Goal: Transaction & Acquisition: Purchase product/service

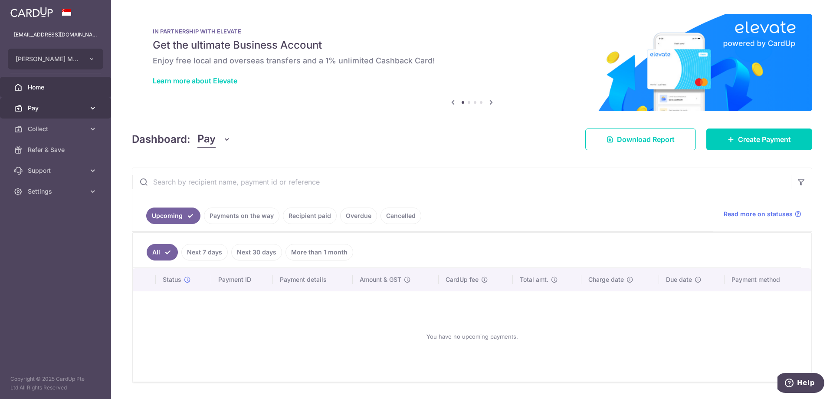
click at [94, 108] on icon at bounding box center [93, 108] width 9 height 9
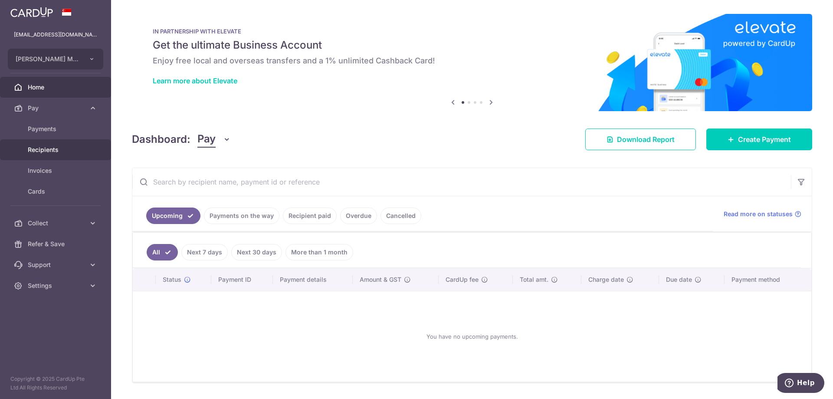
click at [49, 148] on span "Recipients" at bounding box center [56, 149] width 57 height 9
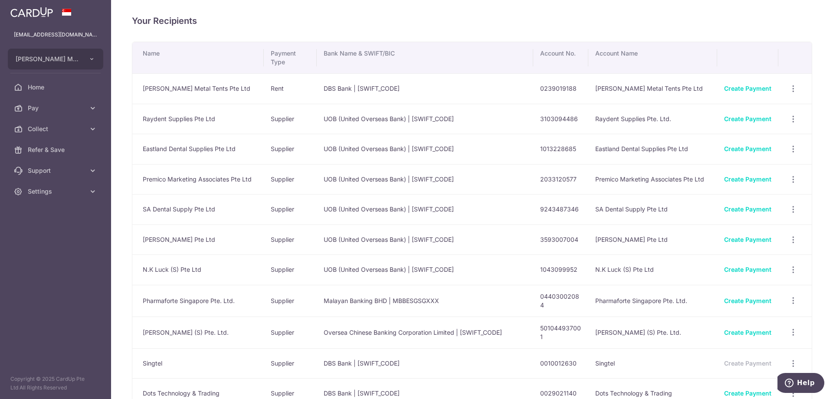
click at [176, 90] on td "[PERSON_NAME] Metal Tents Pte Ltd" at bounding box center [198, 88] width 132 height 30
click at [754, 86] on link "Create Payment" at bounding box center [747, 88] width 47 height 7
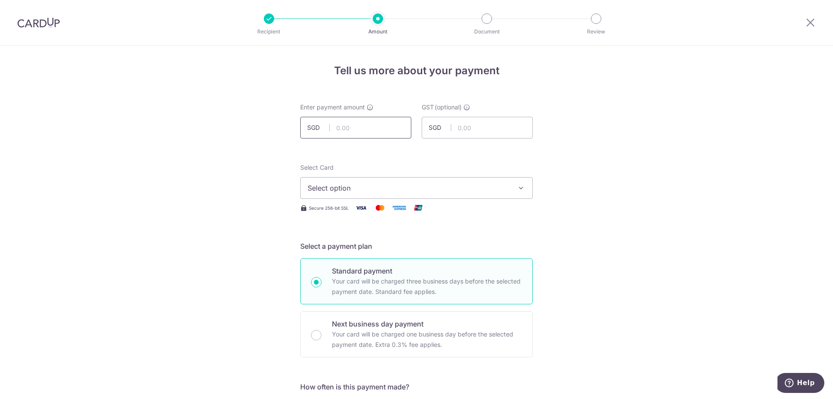
click at [376, 124] on input "text" at bounding box center [355, 128] width 111 height 22
type input "4,360.00"
click at [394, 187] on span "Select option" at bounding box center [409, 188] width 202 height 10
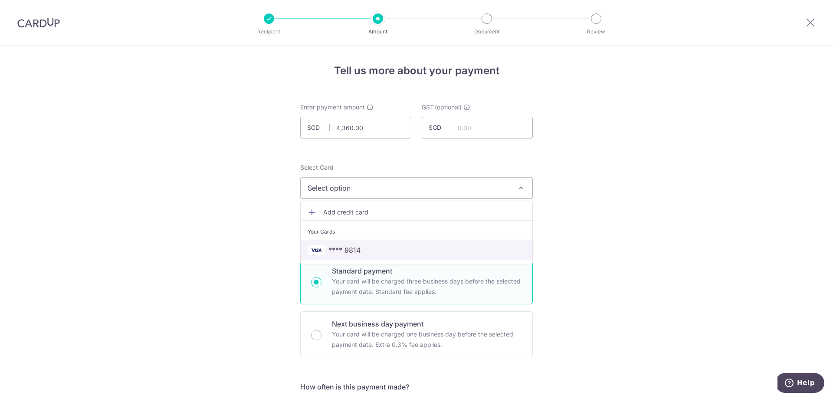
click at [361, 255] on span "**** 9814" at bounding box center [417, 250] width 218 height 10
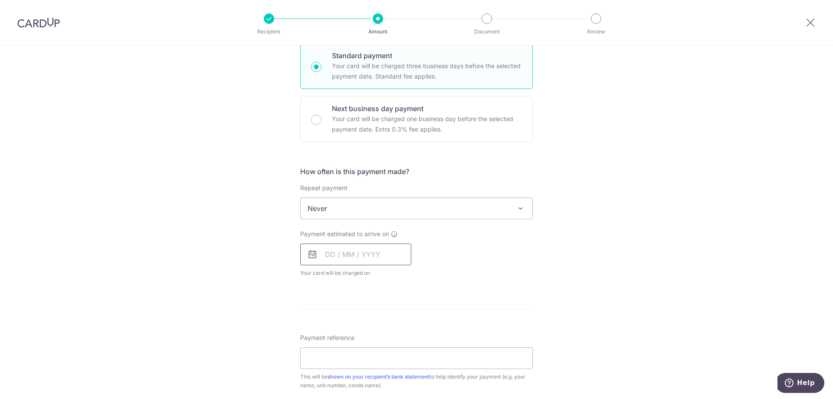
scroll to position [217, 0]
click at [361, 247] on input "text" at bounding box center [355, 253] width 111 height 22
click at [352, 351] on link "14" at bounding box center [353, 349] width 14 height 14
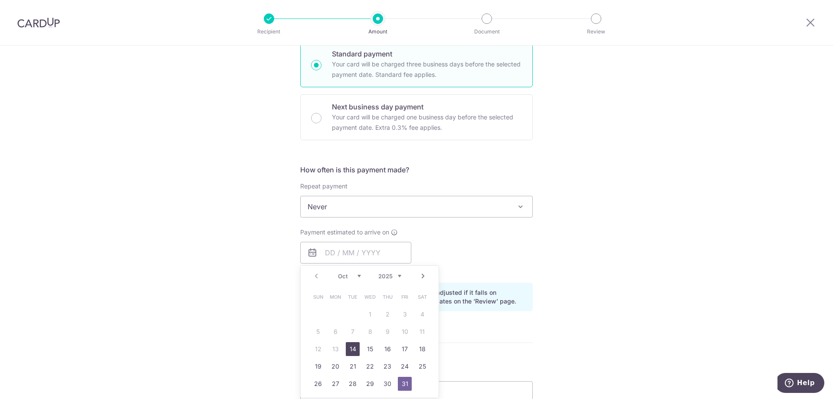
type input "14/10/2025"
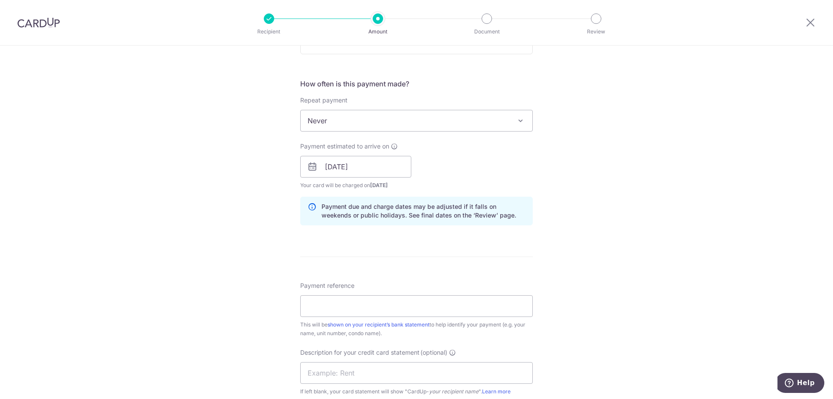
scroll to position [304, 0]
click at [339, 310] on input "Payment reference" at bounding box center [416, 305] width 233 height 22
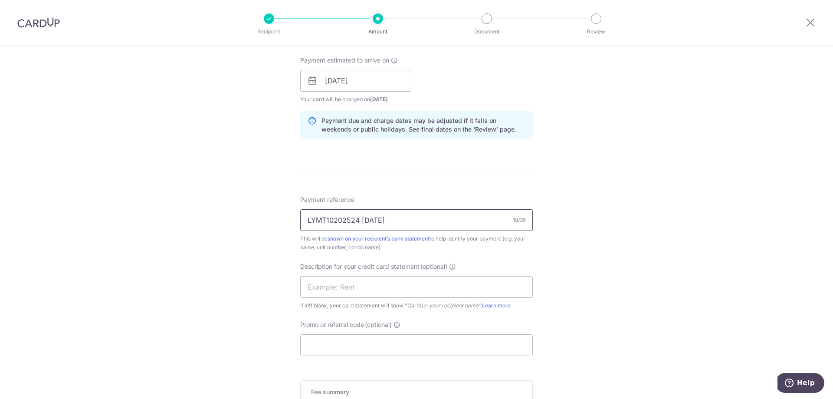
scroll to position [391, 0]
drag, startPoint x: 418, startPoint y: 221, endPoint x: 200, endPoint y: 234, distance: 217.8
click at [200, 234] on div "Tell us more about your payment Enter payment amount SGD 4,360.00 4360.00 GST (…" at bounding box center [416, 94] width 833 height 879
type input "WK GOH OCT25 LYMT10202524"
click at [345, 288] on input "text" at bounding box center [416, 285] width 233 height 22
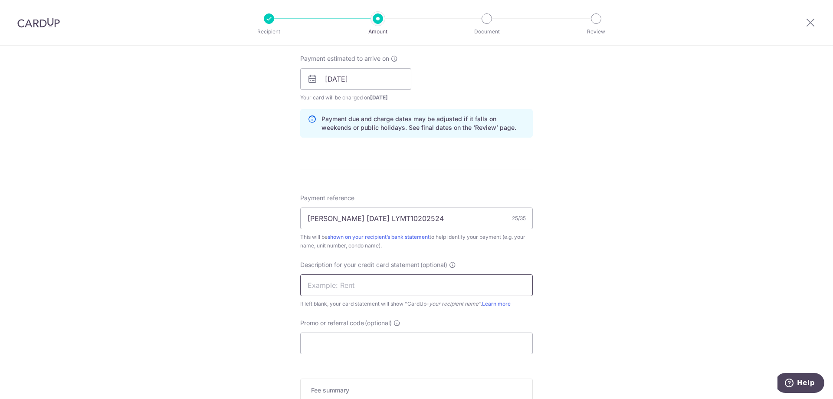
scroll to position [434, 0]
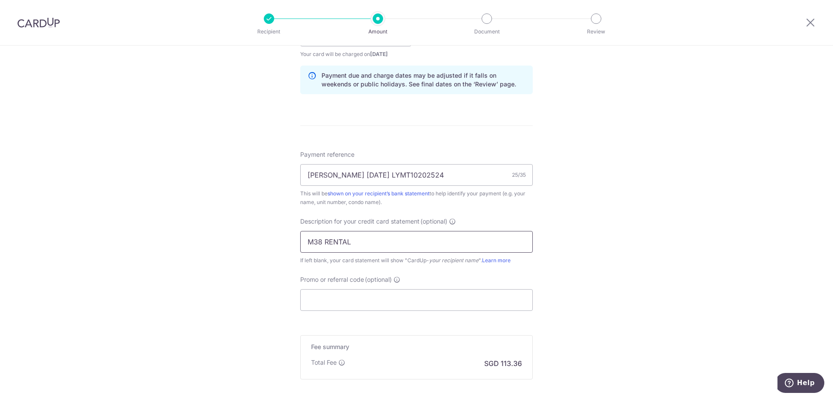
click at [321, 243] on input "M38 RENTAL" at bounding box center [416, 242] width 233 height 22
type input "M38 OCT2 RENTAL"
click at [331, 296] on input "Promo or referral code (optional)" at bounding box center [416, 300] width 233 height 22
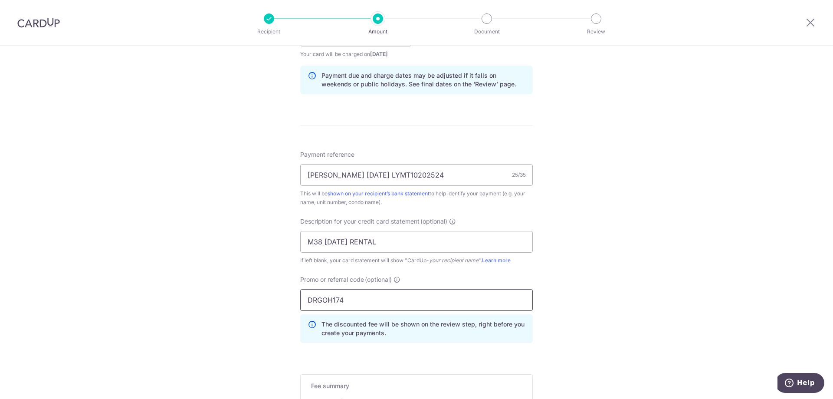
type input "DRGOH174"
click at [269, 312] on div "Tell us more about your payment Enter payment amount SGD 4,360.00 4360.00 GST (…" at bounding box center [416, 71] width 833 height 918
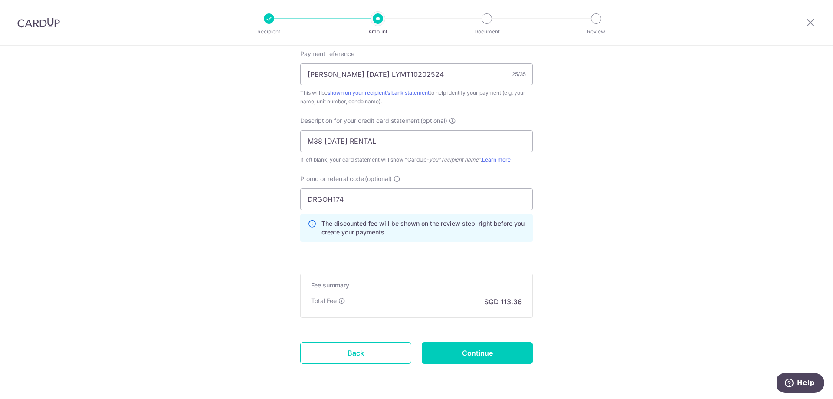
scroll to position [564, 0]
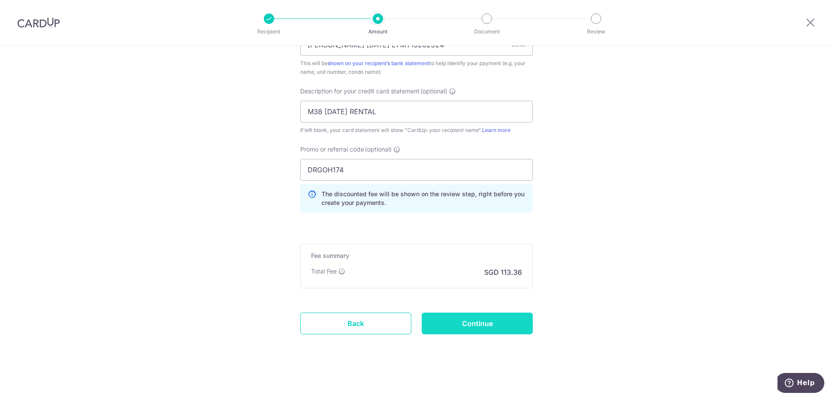
click at [452, 323] on input "Continue" at bounding box center [477, 324] width 111 height 22
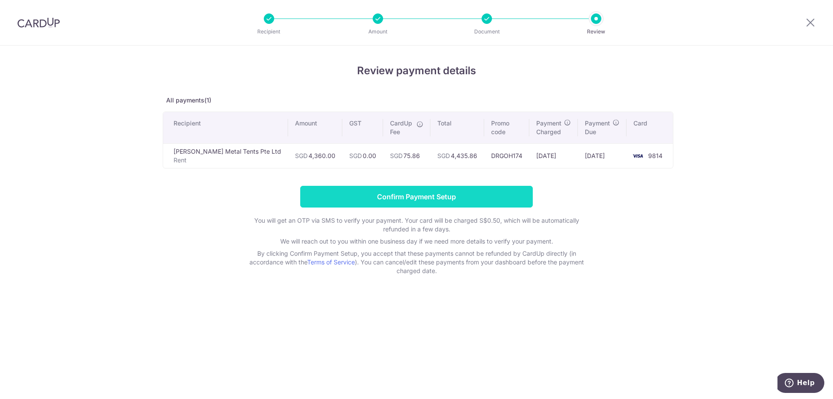
click at [383, 194] on input "Confirm Payment Setup" at bounding box center [416, 197] width 233 height 22
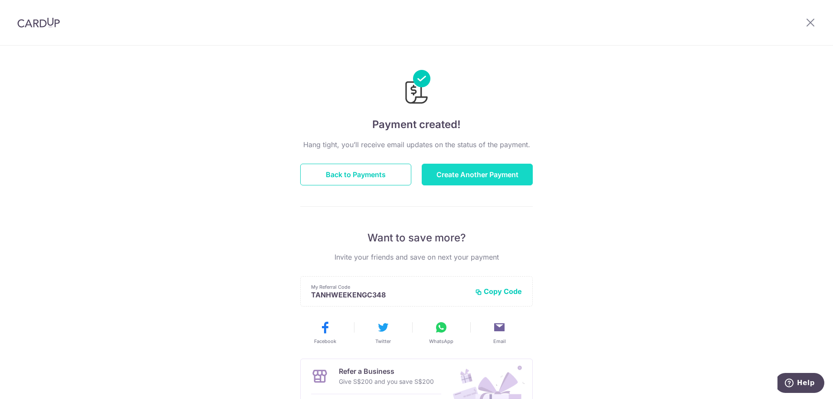
click at [482, 171] on button "Create Another Payment" at bounding box center [477, 175] width 111 height 22
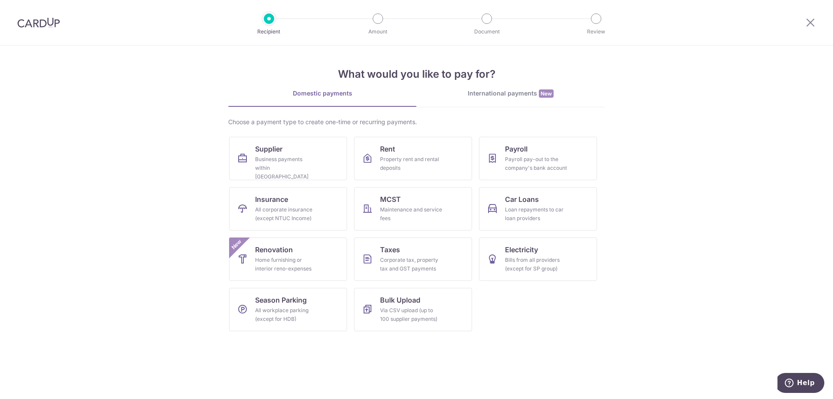
click at [47, 22] on img at bounding box center [38, 22] width 43 height 10
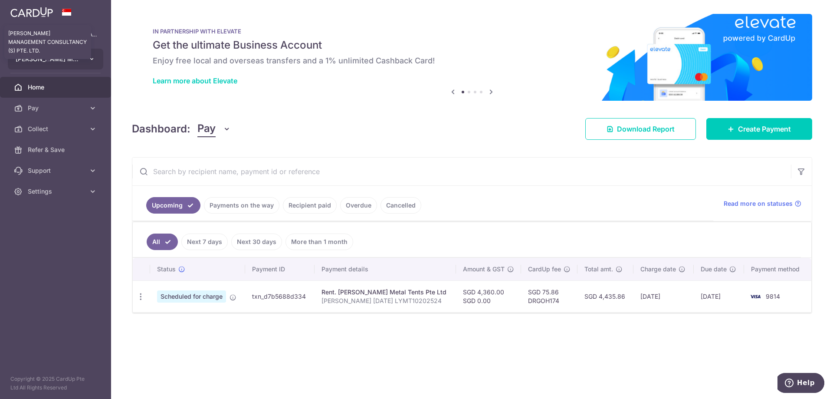
click at [72, 59] on span "WK GOH MANAGEMENT CONSULTANCY (S) PTE. LTD." at bounding box center [48, 59] width 64 height 9
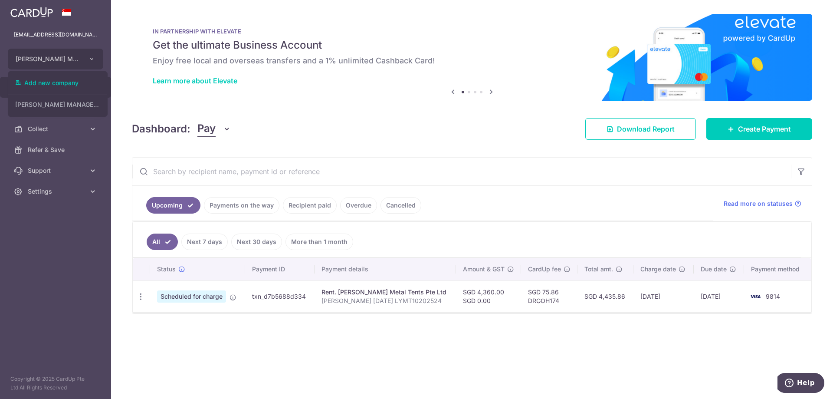
drag, startPoint x: 35, startPoint y: 197, endPoint x: 45, endPoint y: 207, distance: 14.1
click at [35, 196] on link "Settings" at bounding box center [55, 191] width 111 height 21
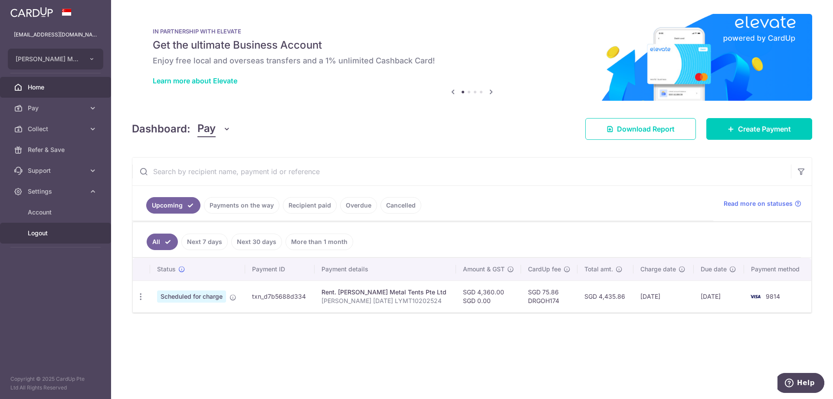
click at [38, 235] on span "Logout" at bounding box center [56, 233] width 57 height 9
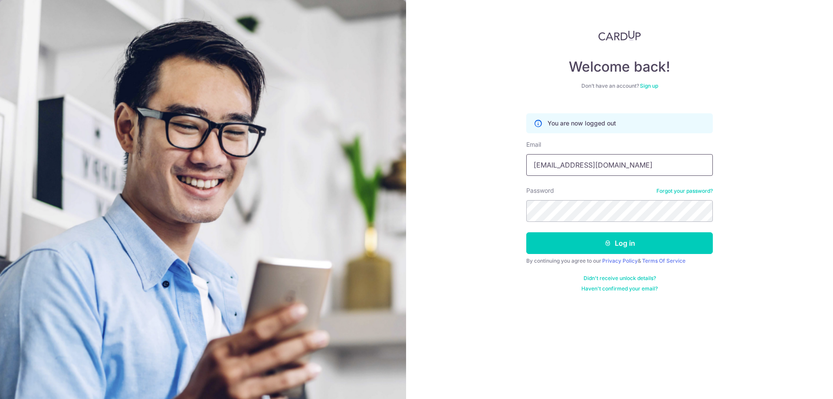
click at [620, 167] on input "[EMAIL_ADDRESS][DOMAIN_NAME]" at bounding box center [620, 165] width 187 height 22
type input "[EMAIL_ADDRESS][DOMAIN_NAME]"
click at [613, 250] on button "Log in" at bounding box center [620, 243] width 187 height 22
